Goal: Check status: Check status

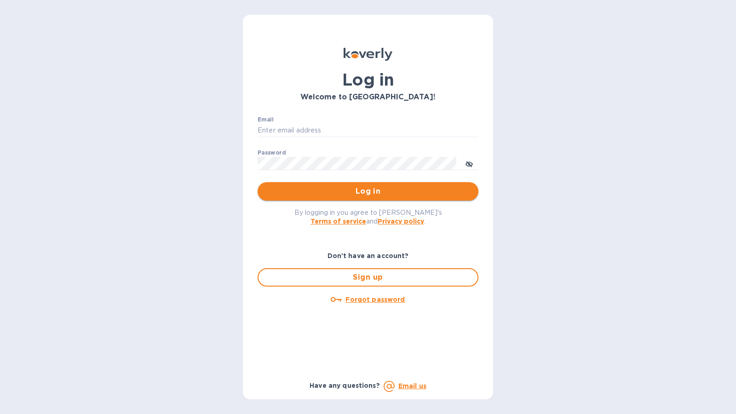
type input "[EMAIL_ADDRESS][DOMAIN_NAME]"
click at [349, 192] on span "Log in" at bounding box center [368, 191] width 206 height 11
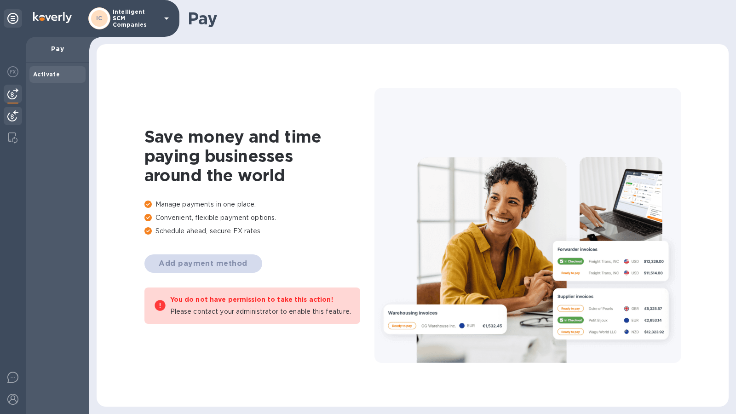
click at [15, 123] on div at bounding box center [13, 117] width 18 height 20
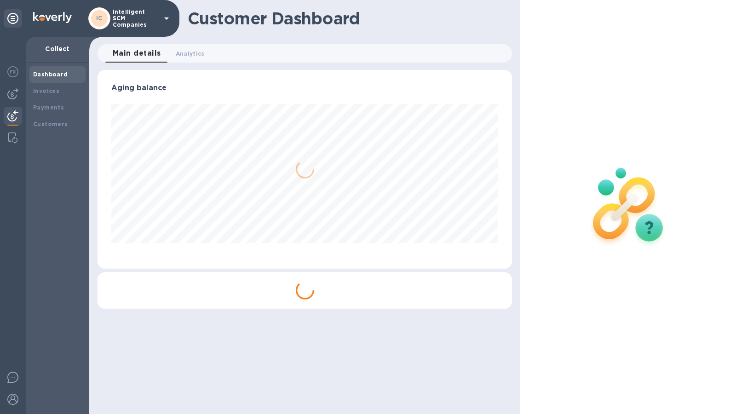
scroll to position [199, 415]
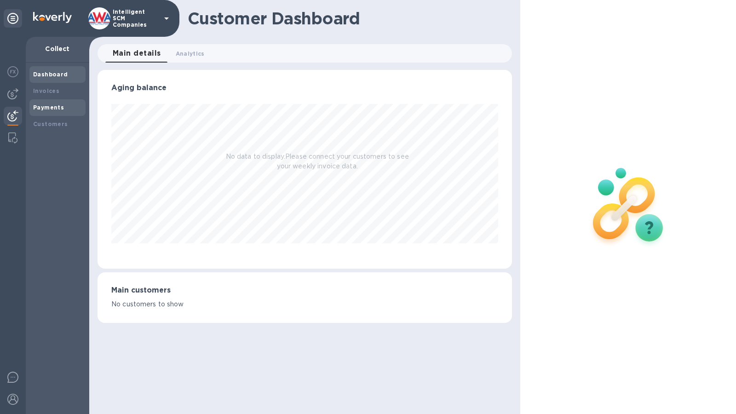
click at [61, 112] on div "Payments" at bounding box center [57, 107] width 56 height 17
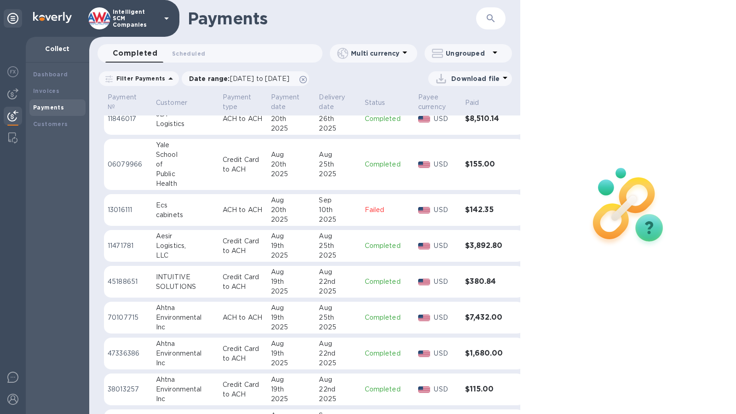
scroll to position [1323, 0]
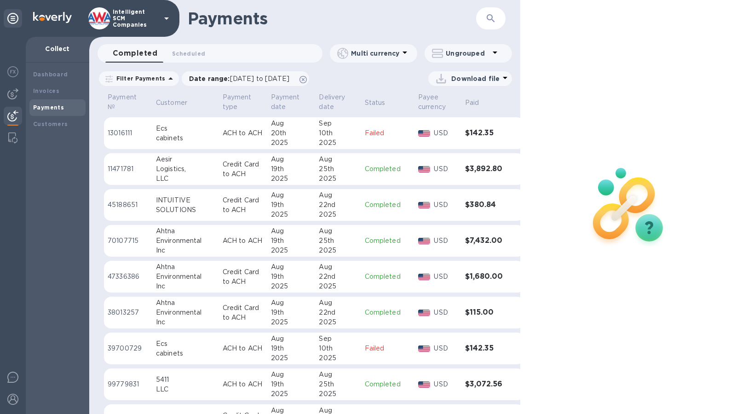
click at [465, 169] on h3 "$3,892.80" at bounding box center [485, 169] width 41 height 9
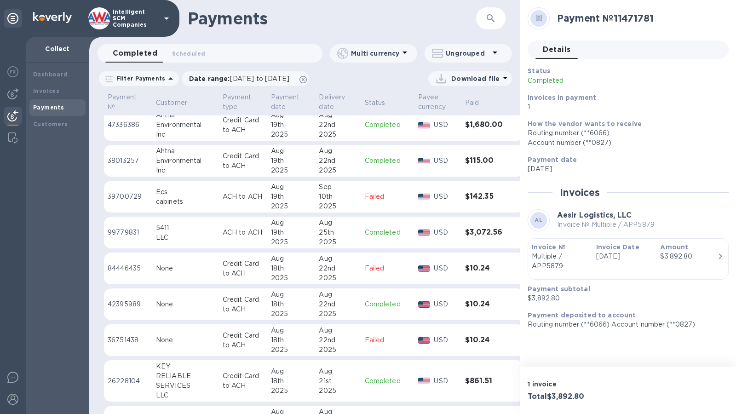
scroll to position [1477, 0]
click at [472, 227] on h3 "$3,072.56" at bounding box center [485, 231] width 41 height 9
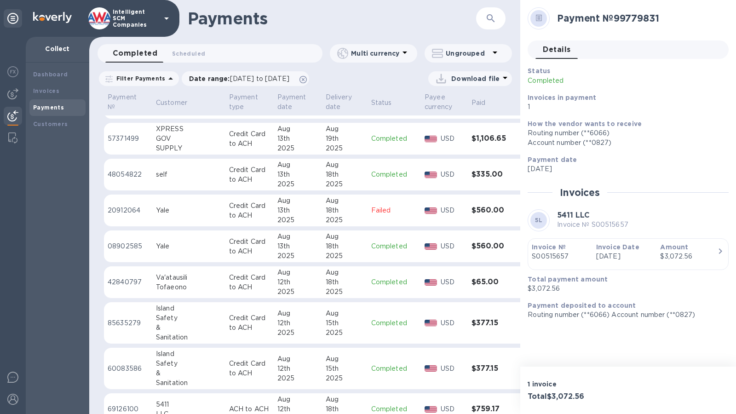
scroll to position [2115, 0]
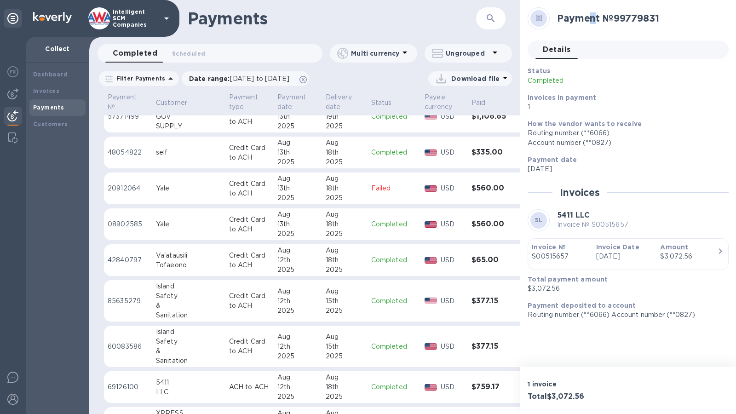
drag, startPoint x: 589, startPoint y: 0, endPoint x: 588, endPoint y: 5, distance: 5.1
click at [588, 5] on div "Payment № 99779831 Details 0 Status Completed Invoices in payment 1 How the ven…" at bounding box center [628, 183] width 216 height 366
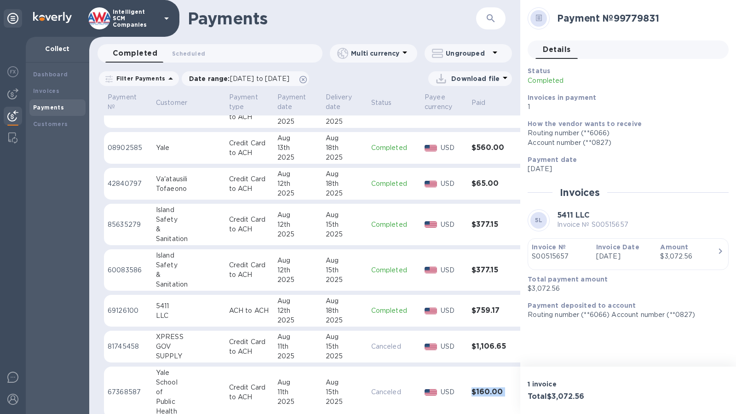
scroll to position [2336, 2]
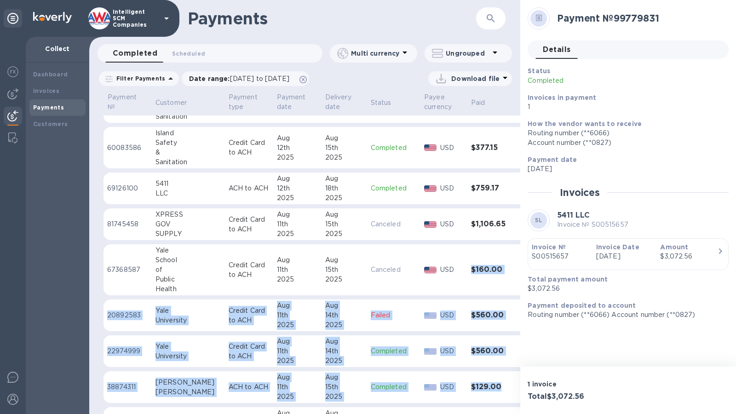
drag, startPoint x: 501, startPoint y: 413, endPoint x: 511, endPoint y: 411, distance: 10.9
click at [511, 411] on div "Payment № Customer Payment type Payment date Delivery date Status Payee currenc…" at bounding box center [304, 252] width 431 height 323
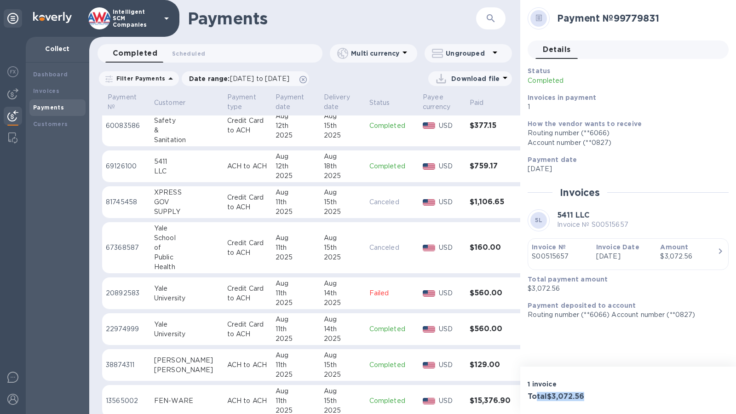
drag, startPoint x: 555, startPoint y: 413, endPoint x: 533, endPoint y: 384, distance: 36.4
click at [533, 384] on div "1 invoice Total $3,072.56" at bounding box center [628, 389] width 216 height 47
click at [696, 14] on h2 "Payment № 99779831" at bounding box center [639, 17] width 164 height 11
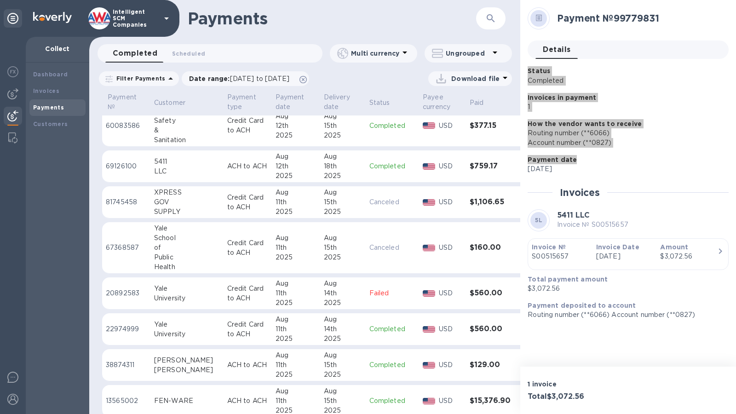
drag, startPoint x: 683, startPoint y: 130, endPoint x: 661, endPoint y: 0, distance: 131.5
click at [661, 0] on div "Payment № 99779831 Details 0 Status Completed Invoices in payment 1 How the ven…" at bounding box center [628, 183] width 216 height 366
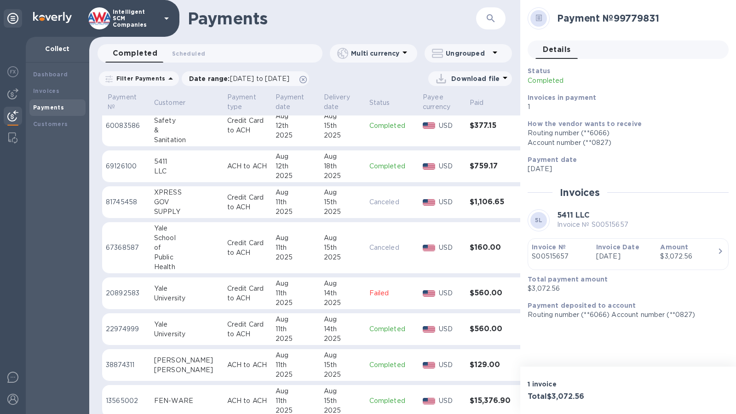
drag, startPoint x: 726, startPoint y: 0, endPoint x: 505, endPoint y: 58, distance: 229.1
